Goal: Task Accomplishment & Management: Use online tool/utility

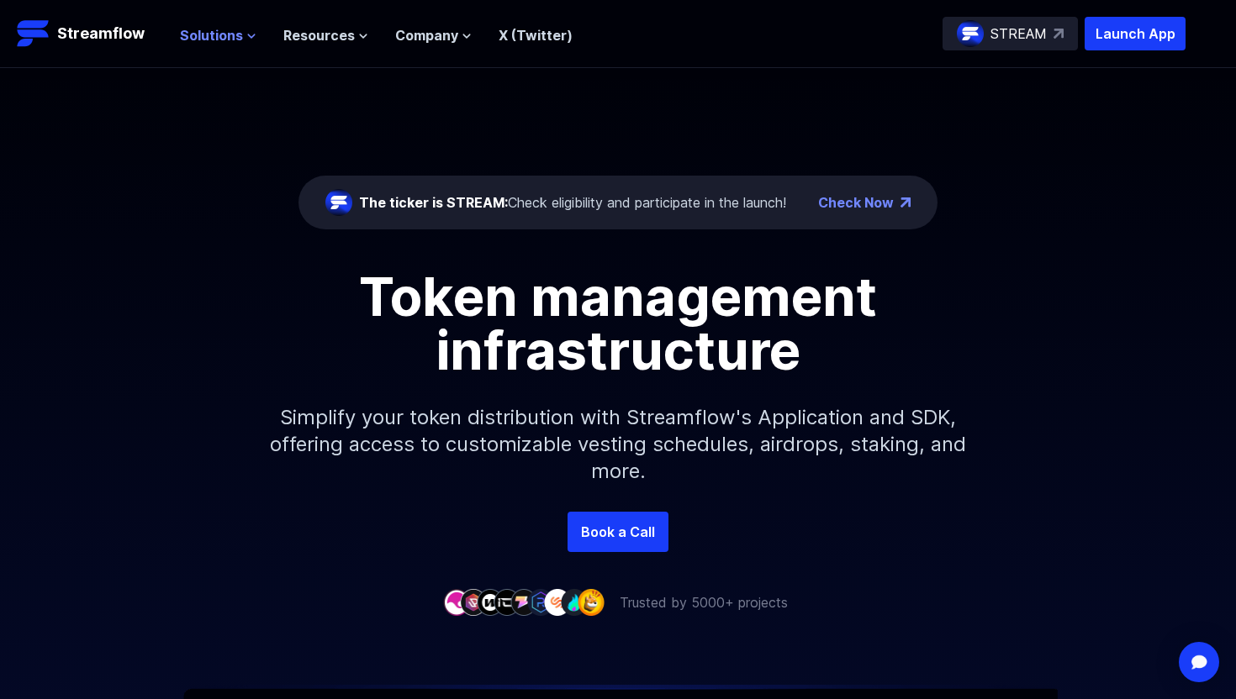
click at [224, 30] on span "Solutions" at bounding box center [211, 35] width 63 height 20
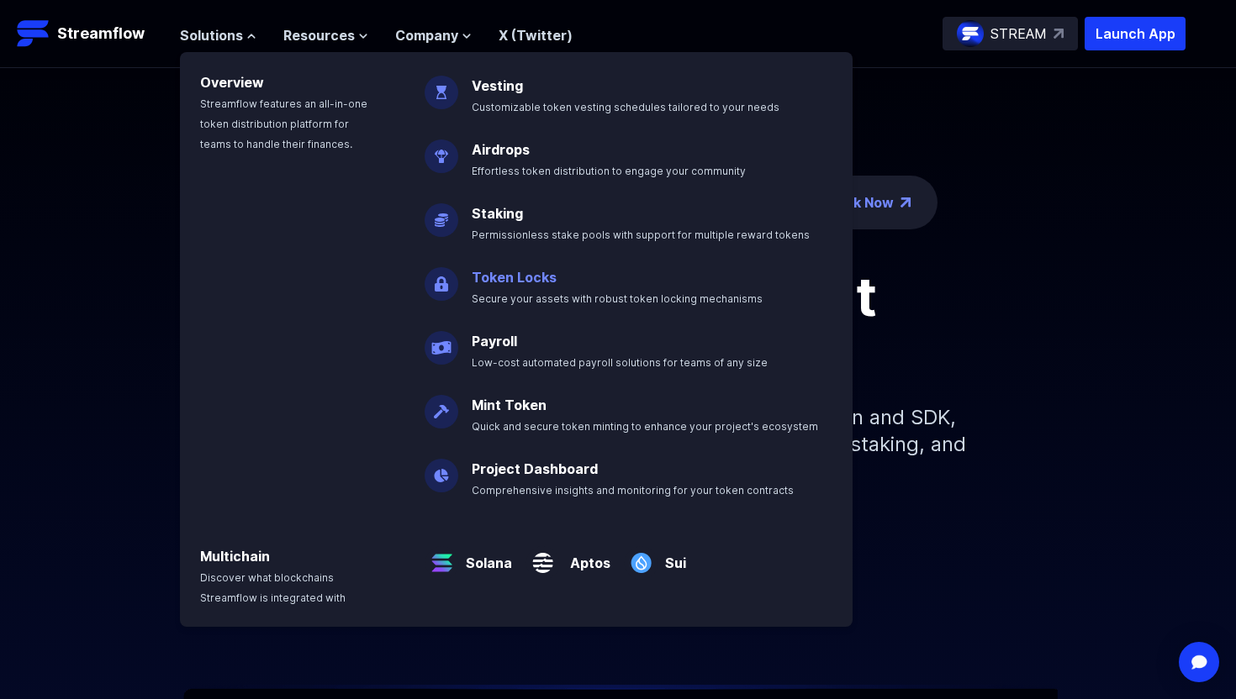
click at [563, 289] on p "Token Locks Secure your assets with robust token locking mechanisms" at bounding box center [629, 281] width 335 height 54
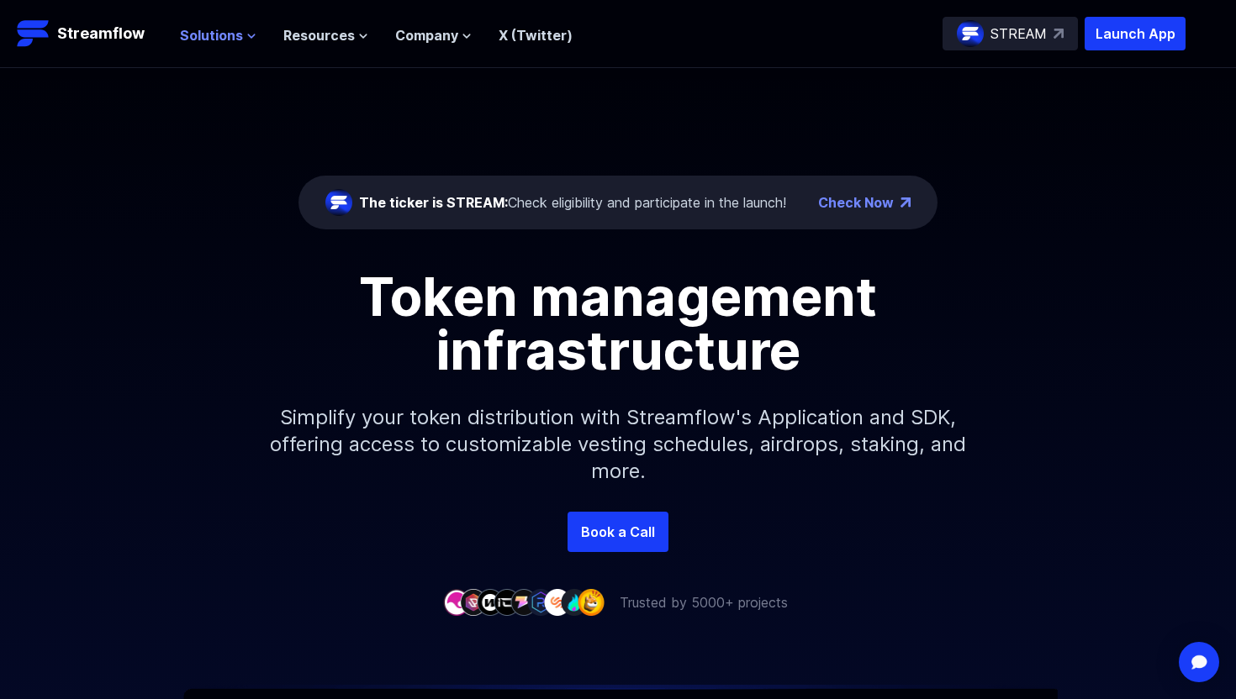
click at [241, 39] on button "Solutions" at bounding box center [218, 35] width 77 height 20
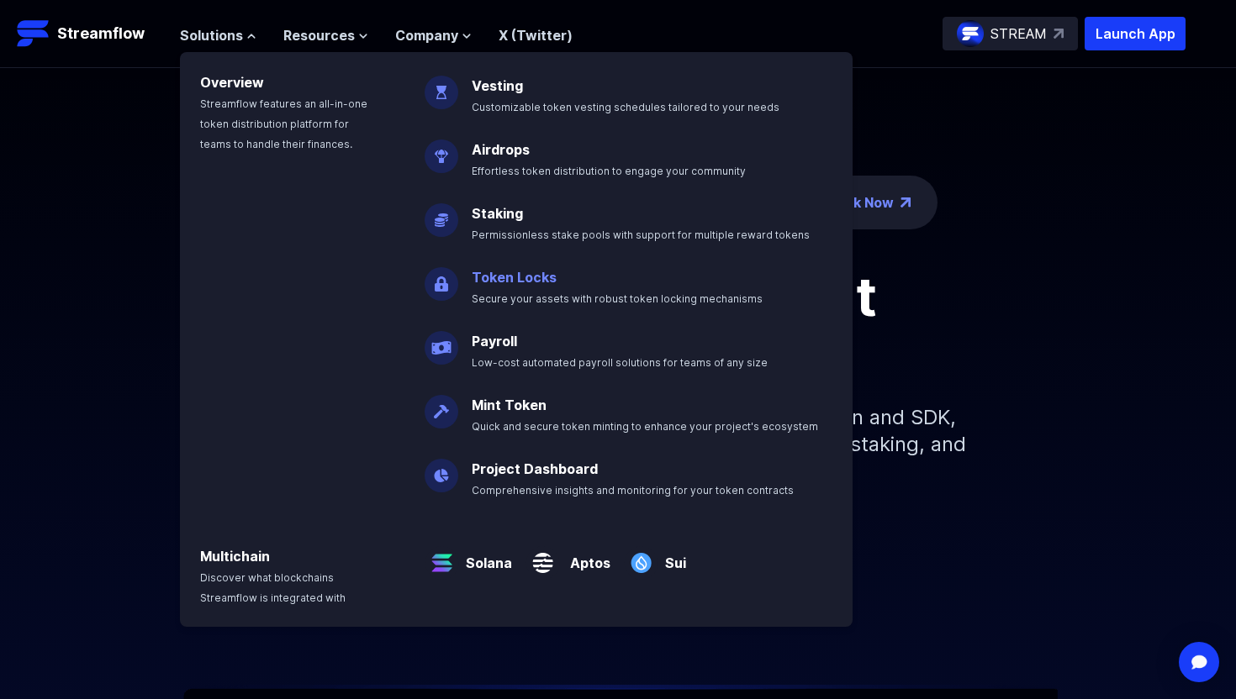
click at [504, 273] on link "Token Locks" at bounding box center [514, 277] width 85 height 17
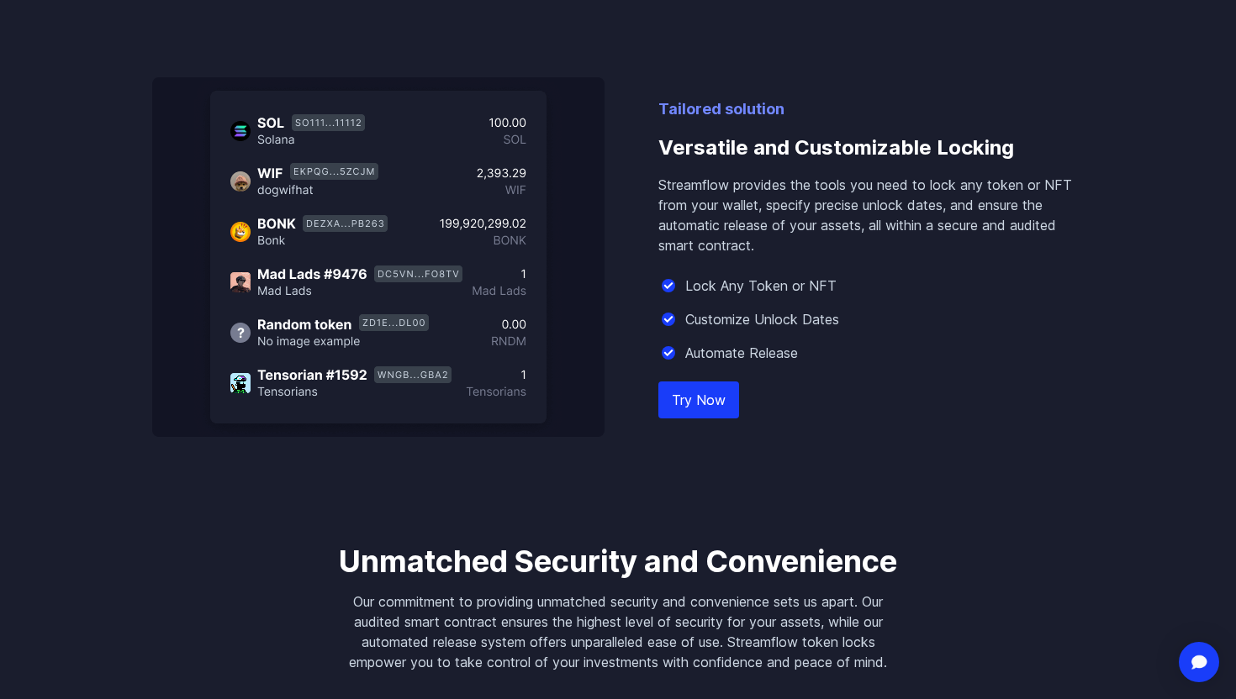
scroll to position [1497, 0]
click at [720, 399] on link "Try Now" at bounding box center [698, 399] width 81 height 37
